Goal: Task Accomplishment & Management: Use online tool/utility

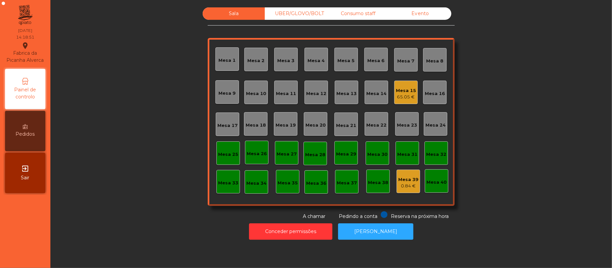
click at [407, 90] on div "Mesa 15" at bounding box center [406, 90] width 20 height 7
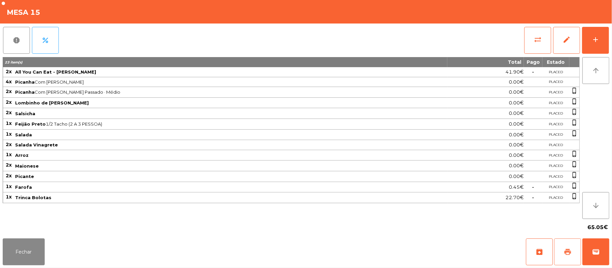
click at [563, 254] on button "print" at bounding box center [567, 252] width 27 height 27
click at [602, 252] on button "wallet" at bounding box center [596, 252] width 27 height 27
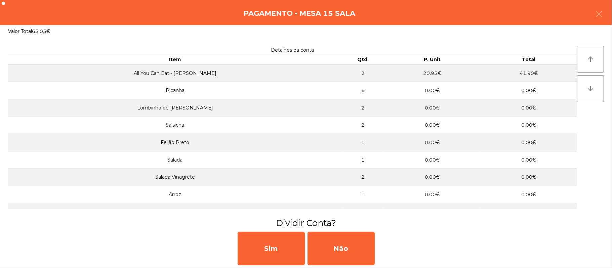
click at [610, 15] on div "Pagamento - Mesa 15 Sala" at bounding box center [306, 12] width 612 height 25
click at [608, 11] on button "button" at bounding box center [599, 15] width 19 height 20
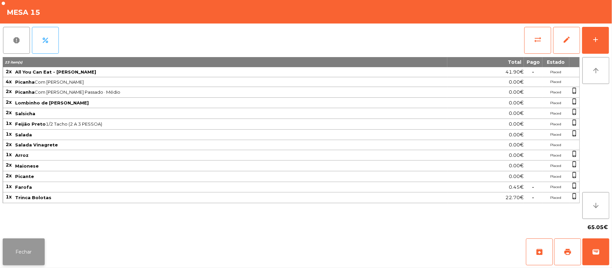
click at [35, 240] on button "Fechar" at bounding box center [24, 252] width 42 height 27
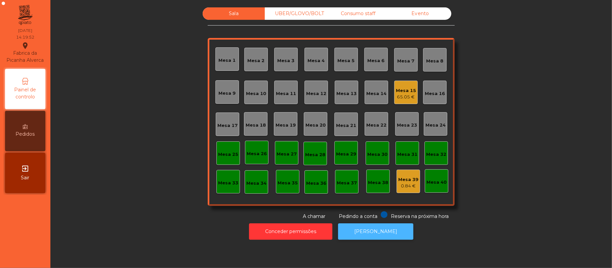
click at [378, 231] on button "[PERSON_NAME]" at bounding box center [375, 232] width 75 height 16
click at [401, 101] on div "Mesa 15 65.05 €" at bounding box center [406, 93] width 24 height 24
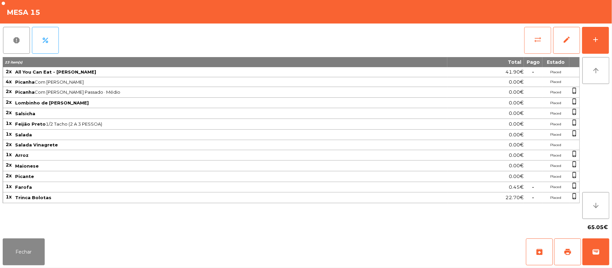
click at [534, 40] on span "sync_alt" at bounding box center [538, 40] width 8 height 8
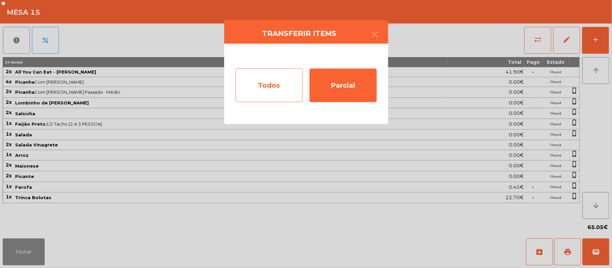
click at [268, 90] on div "Todos" at bounding box center [269, 86] width 67 height 34
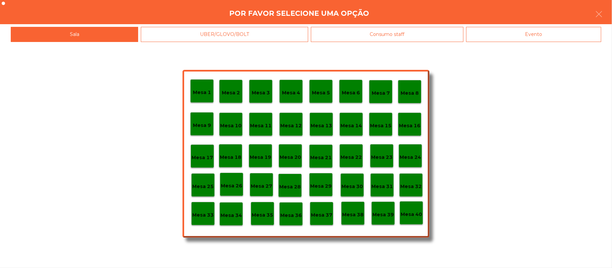
click at [526, 34] on div "Evento" at bounding box center [533, 34] width 135 height 15
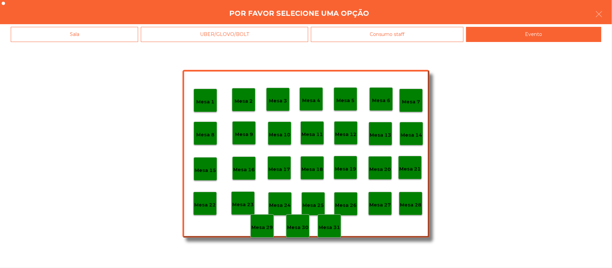
click at [411, 208] on p "Mesa 28" at bounding box center [411, 205] width 22 height 8
